Goal: Check status: Check status

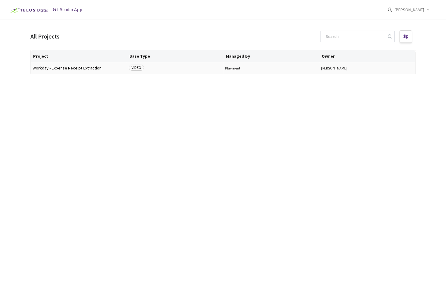
click at [83, 67] on span "Workday - Expense Receipt Extraction" at bounding box center [79, 68] width 92 height 5
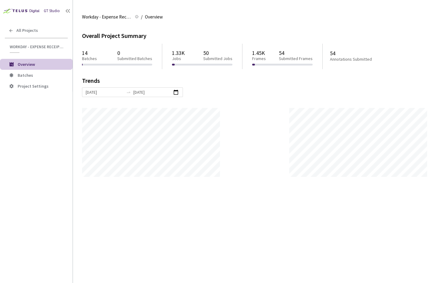
scroll to position [283, 446]
click at [47, 77] on span "Batches" at bounding box center [43, 75] width 50 height 5
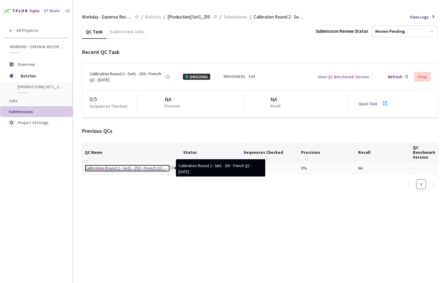
click at [135, 168] on div "Calibration Round 2 - Set1 - 250 - French QC - [DATE]" at bounding box center [127, 168] width 85 height 7
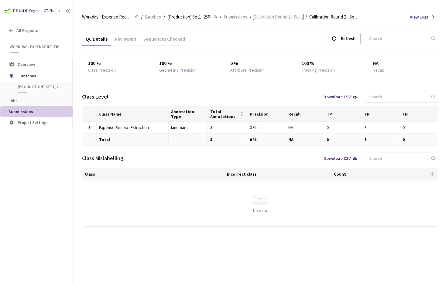
click at [290, 18] on span "Calibration Round 2 - Set1 - 250 - French" at bounding box center [278, 16] width 49 height 7
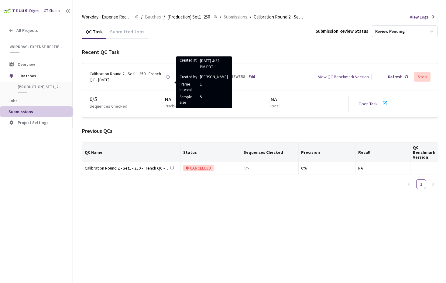
click at [138, 74] on div "Calibration Round 2 - Set1 - 250 - French QC - [DATE]" at bounding box center [128, 77] width 76 height 12
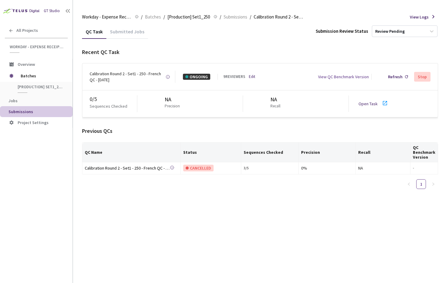
click at [370, 103] on link "Open Task" at bounding box center [367, 103] width 19 height 5
click at [286, 169] on div "3 / 5" at bounding box center [270, 169] width 53 height 6
click at [399, 75] on div "Refresh" at bounding box center [395, 77] width 15 height 6
click at [172, 70] on div "Calibration Round 2 - Set1 - 250 - French QC - [DATE] Created at [DATE] 4:22 PM…" at bounding box center [259, 76] width 355 height 27
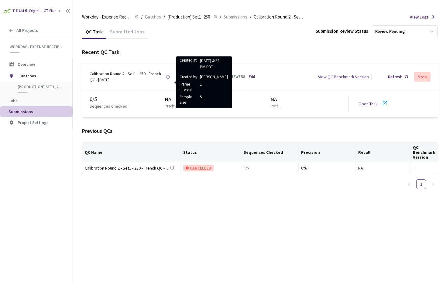
click at [168, 78] on icon at bounding box center [168, 77] width 5 height 5
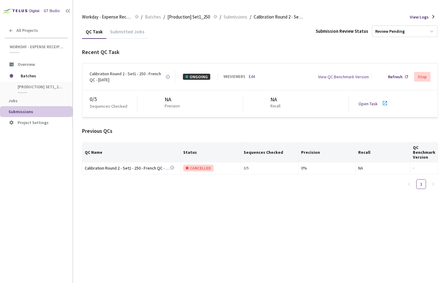
click at [146, 74] on div "Calibration Round 2 - Set1 - 250 - French QC - [DATE]" at bounding box center [128, 77] width 76 height 12
click at [165, 101] on div "NA" at bounding box center [174, 100] width 18 height 8
click at [252, 74] on link "Edit" at bounding box center [252, 77] width 6 height 6
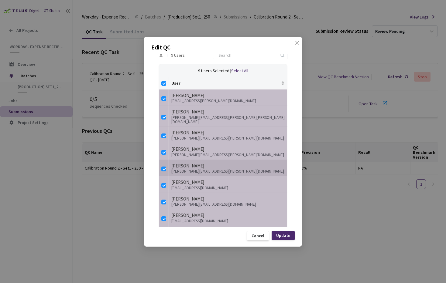
scroll to position [149, 0]
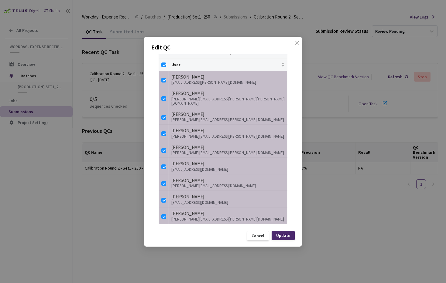
click at [261, 229] on div "Edit QC QC Details QC Name Calibration Round 2 - Set1 - 250 - [DEMOGRAPHIC_DATA…" at bounding box center [223, 142] width 158 height 210
click at [260, 242] on div "Edit QC QC Details QC Name Calibration Round 2 - Set1 - 250 - [DEMOGRAPHIC_DATA…" at bounding box center [223, 142] width 158 height 210
click at [260, 241] on div "Edit QC QC Details QC Name Calibration Round 2 - Set1 - 250 - [DEMOGRAPHIC_DATA…" at bounding box center [223, 142] width 158 height 210
click at [259, 237] on div "Cancel" at bounding box center [258, 236] width 13 height 5
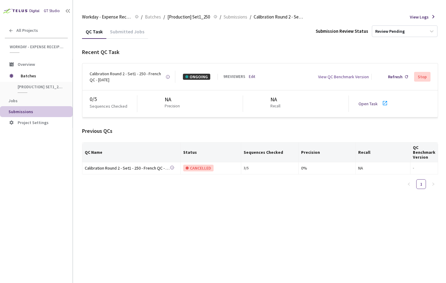
click at [357, 77] on div "View QC Benchmark Version" at bounding box center [343, 77] width 51 height 6
click at [379, 100] on div "Open Task" at bounding box center [375, 104] width 34 height 9
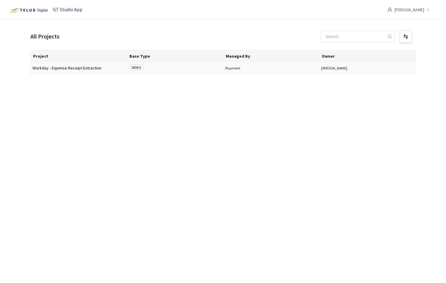
click at [78, 69] on span "Workday - Expense Receipt Extraction" at bounding box center [79, 68] width 92 height 5
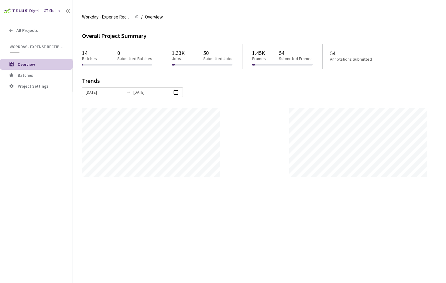
scroll to position [283, 446]
